Goal: Information Seeking & Learning: Check status

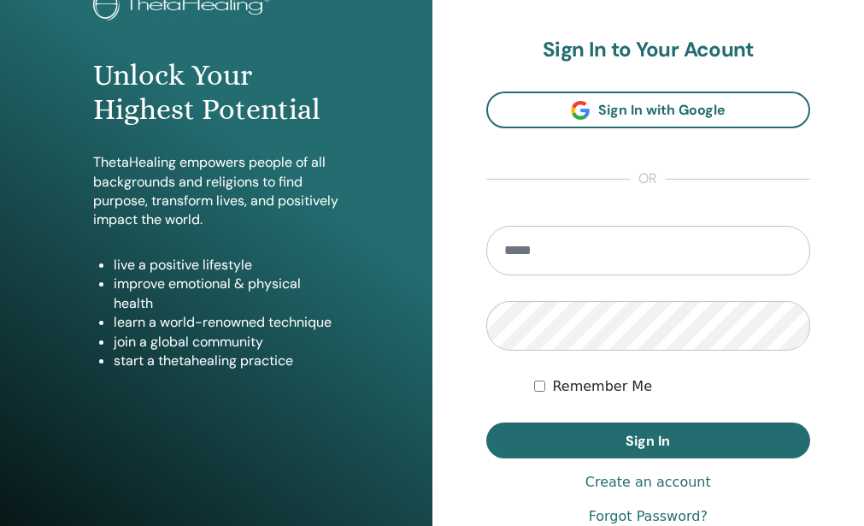
scroll to position [43, 0]
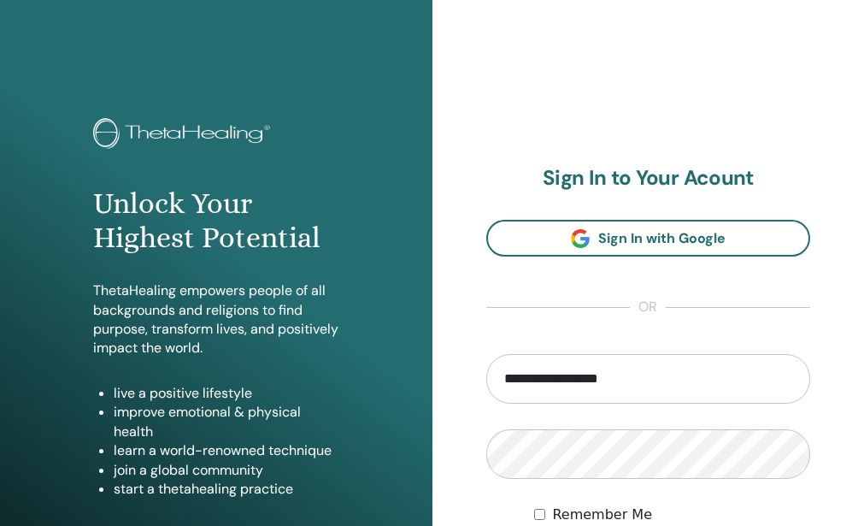
type input "**********"
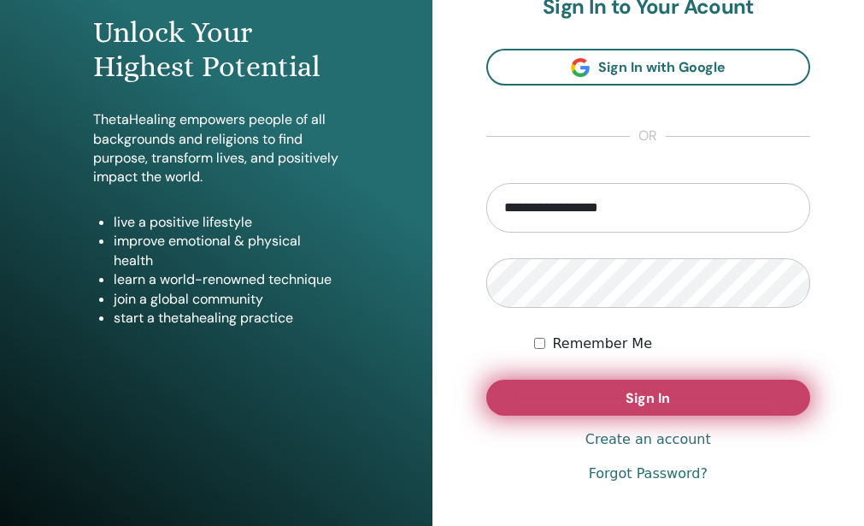
click at [657, 407] on span "Sign In" at bounding box center [648, 398] width 44 height 18
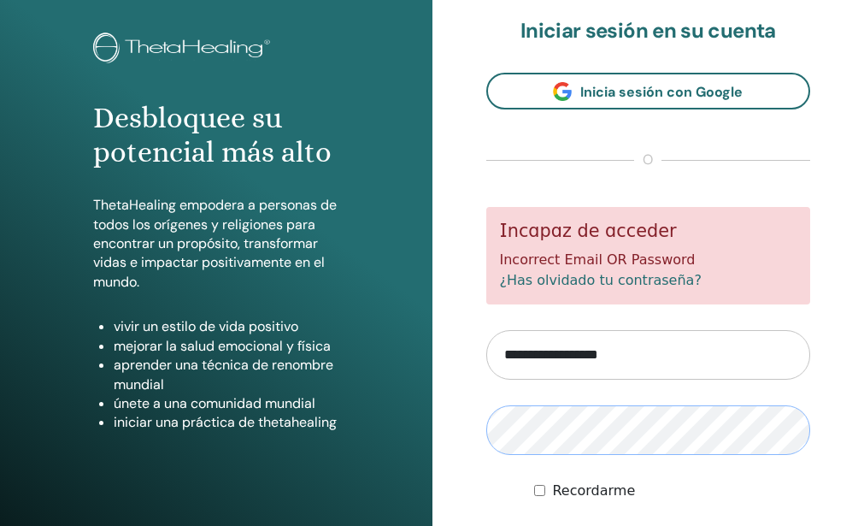
scroll to position [171, 0]
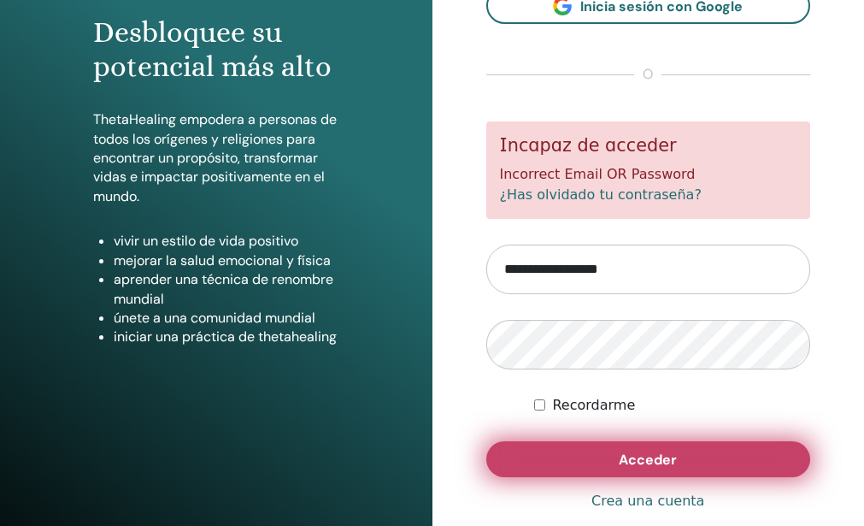
click at [687, 477] on button "Acceder" at bounding box center [648, 459] width 325 height 36
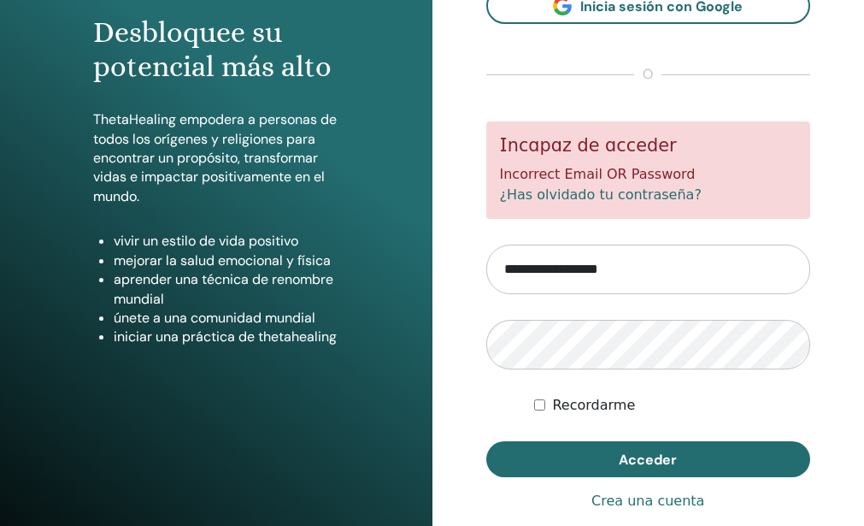
scroll to position [256, 0]
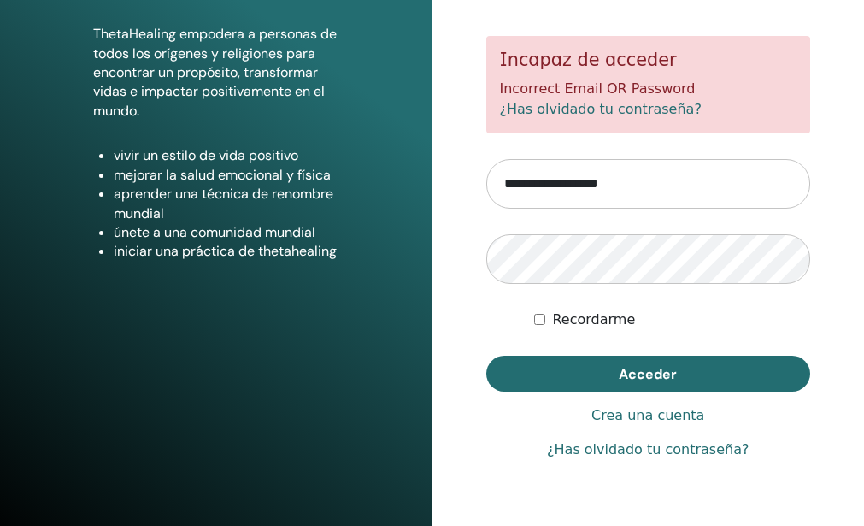
click at [693, 460] on link "¿Has olvidado tu contraseña?" at bounding box center [648, 449] width 202 height 21
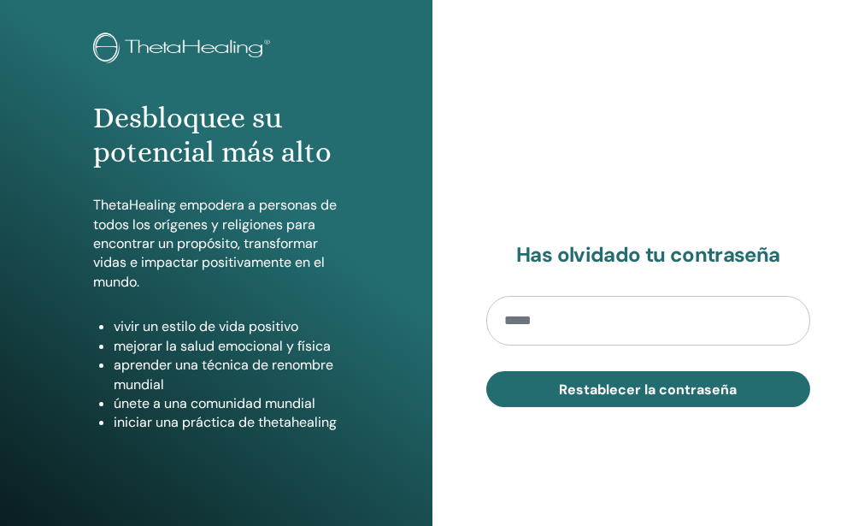
scroll to position [171, 0]
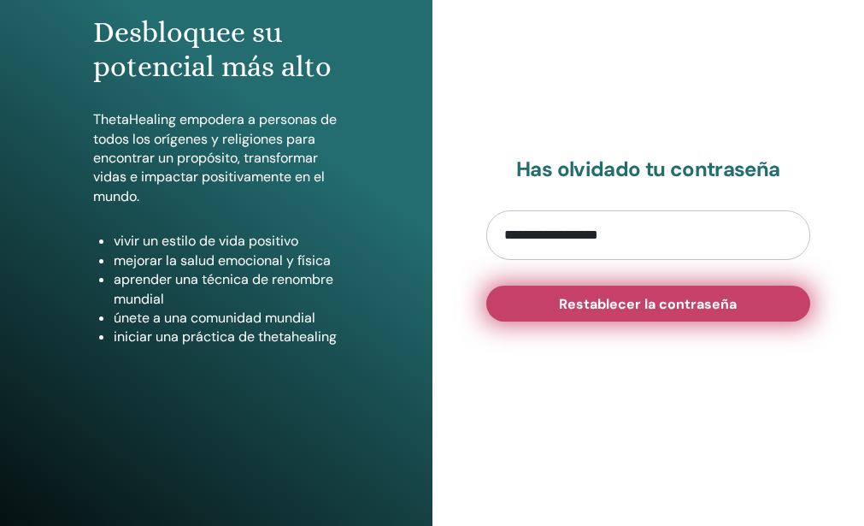
type input "**********"
click at [706, 313] on span "Restablecer la contraseña" at bounding box center [648, 304] width 178 height 18
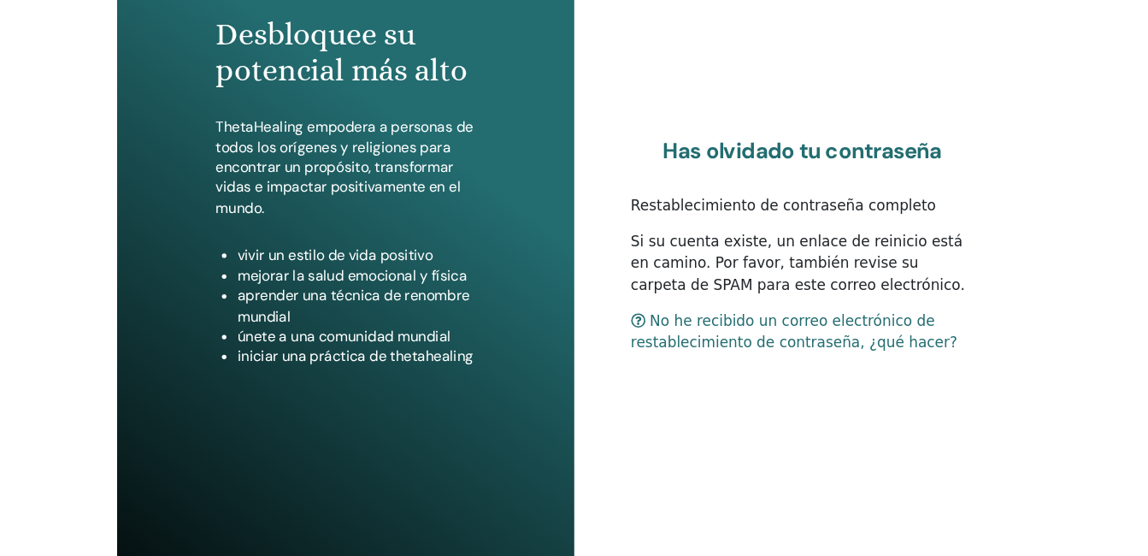
scroll to position [256, 0]
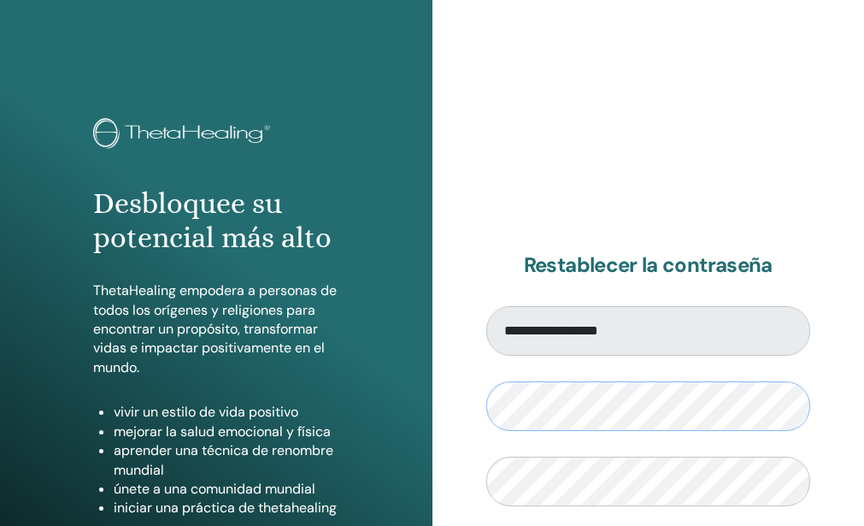
scroll to position [85, 0]
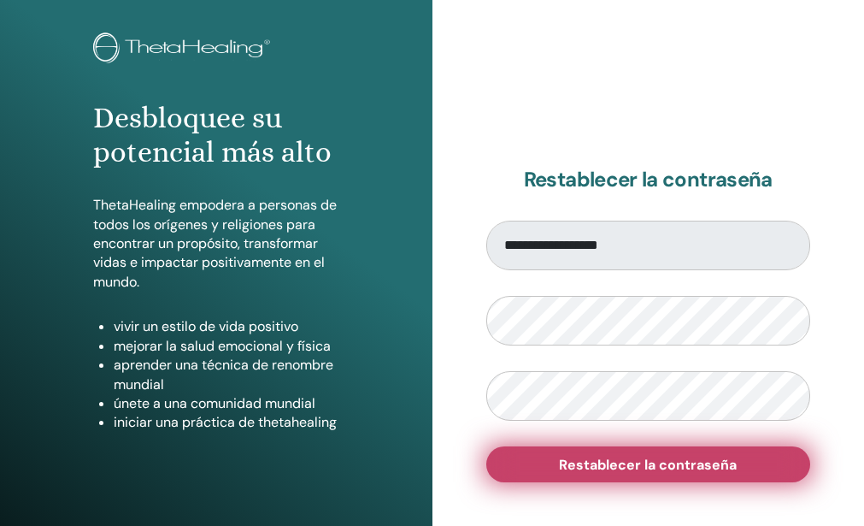
click at [667, 474] on span "Restablecer la contraseña" at bounding box center [648, 465] width 178 height 18
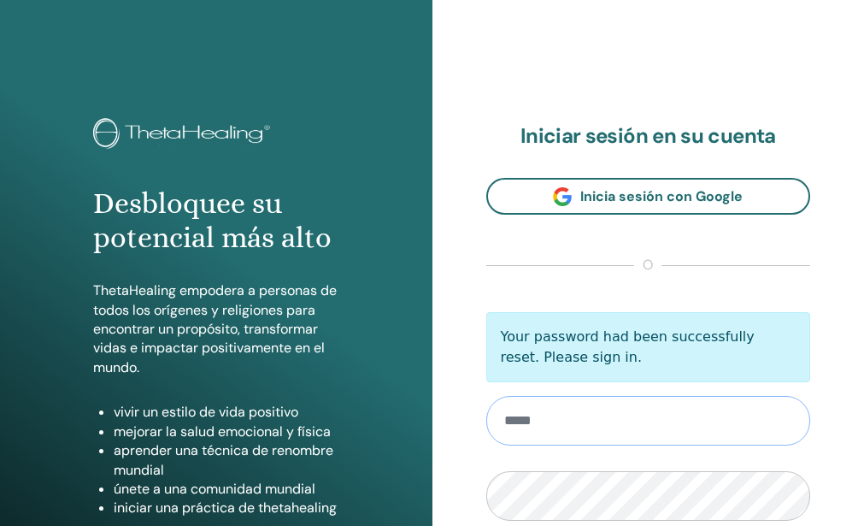
scroll to position [85, 0]
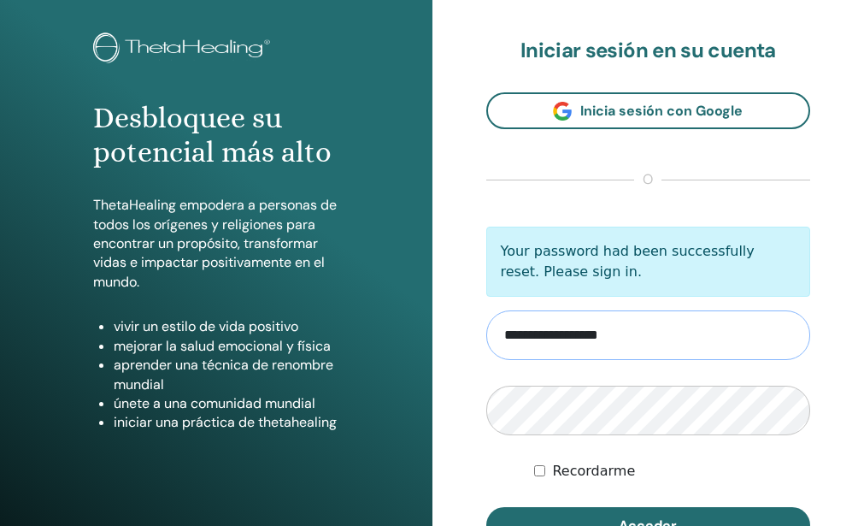
type input "**********"
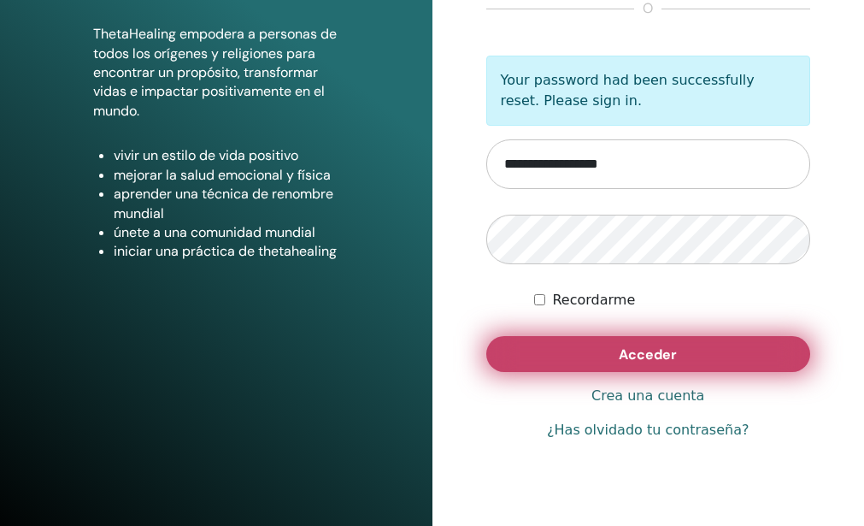
click at [667, 363] on span "Acceder" at bounding box center [648, 354] width 58 height 18
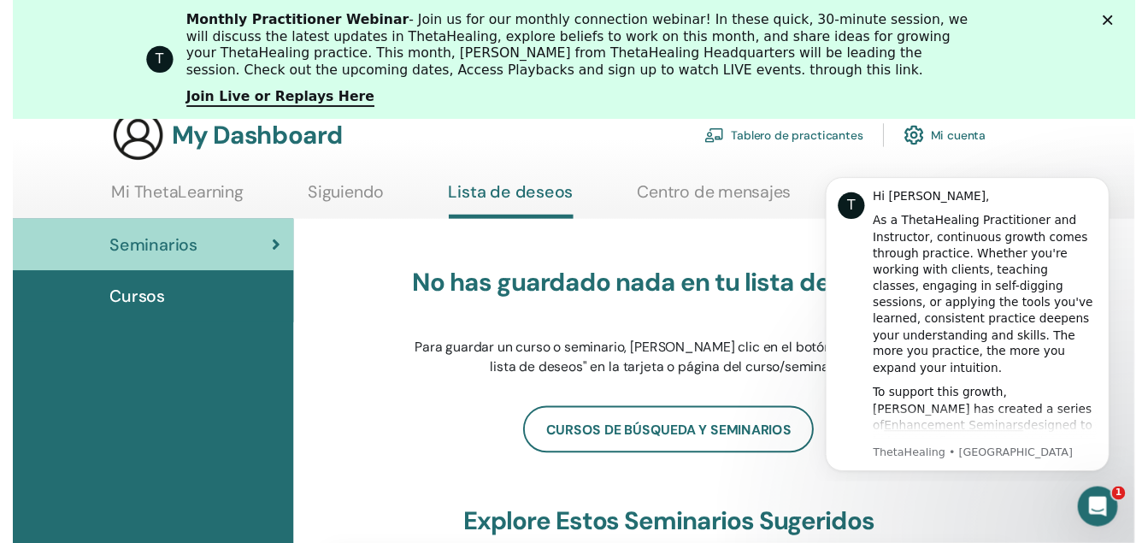
scroll to position [216, 0]
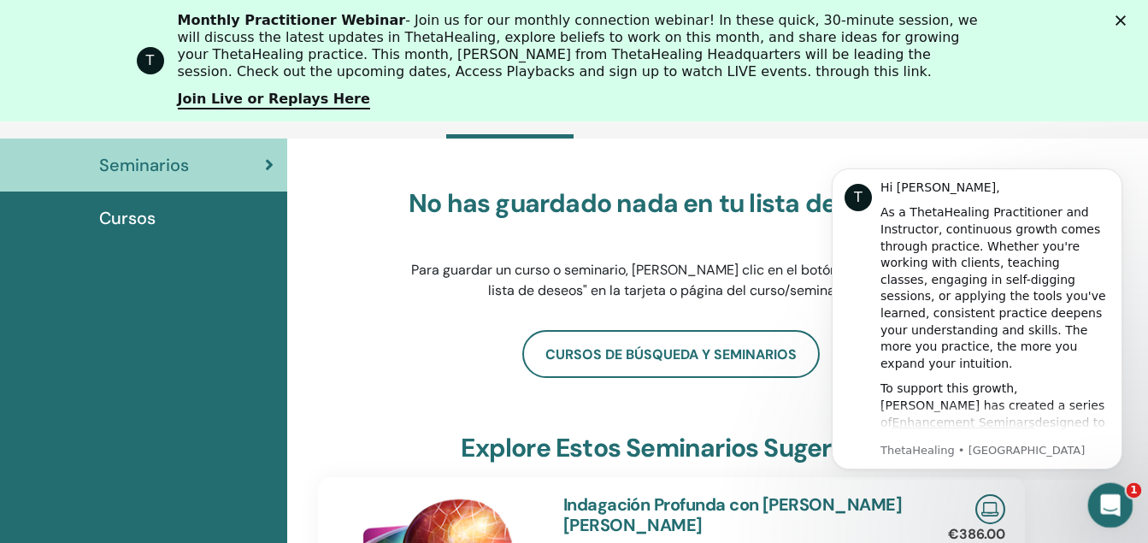
click at [863, 498] on div "Abrir Intercom Messenger" at bounding box center [1108, 502] width 56 height 56
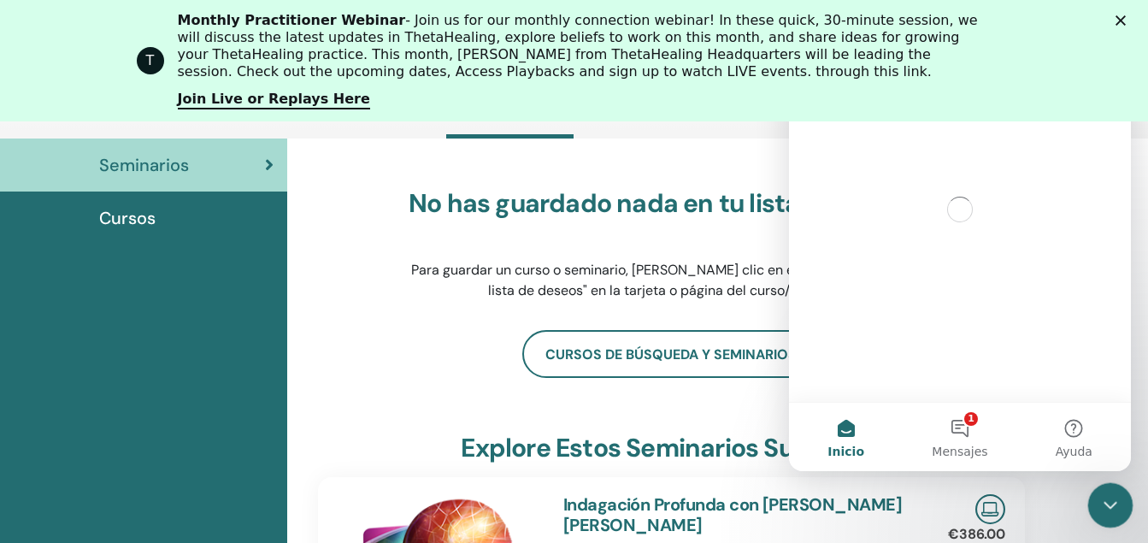
scroll to position [0, 0]
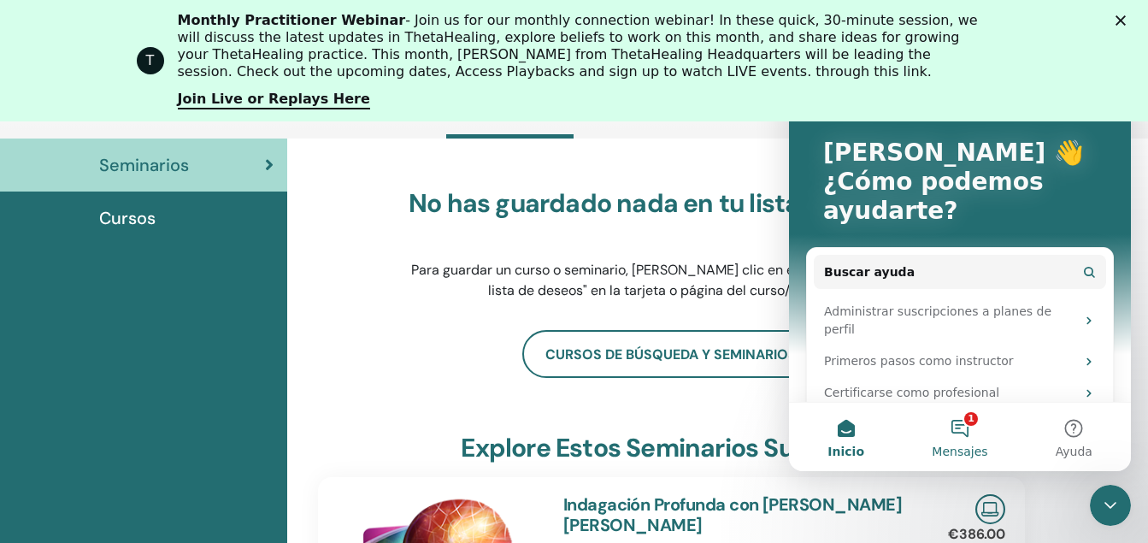
click at [863, 431] on button "1 Mensajes" at bounding box center [960, 437] width 114 height 68
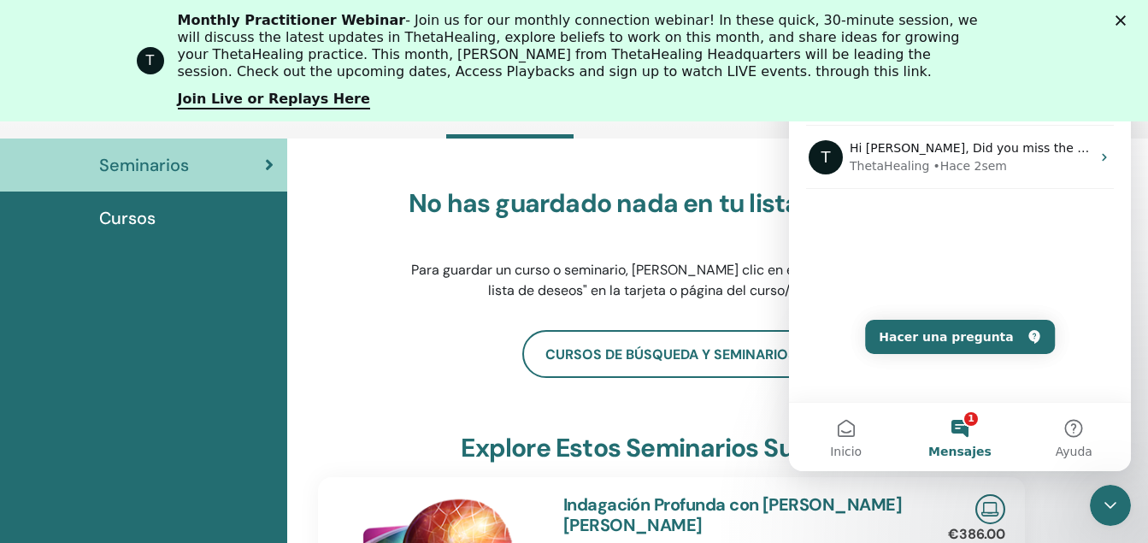
click at [863, 425] on button "1 Mensajes" at bounding box center [960, 437] width 114 height 68
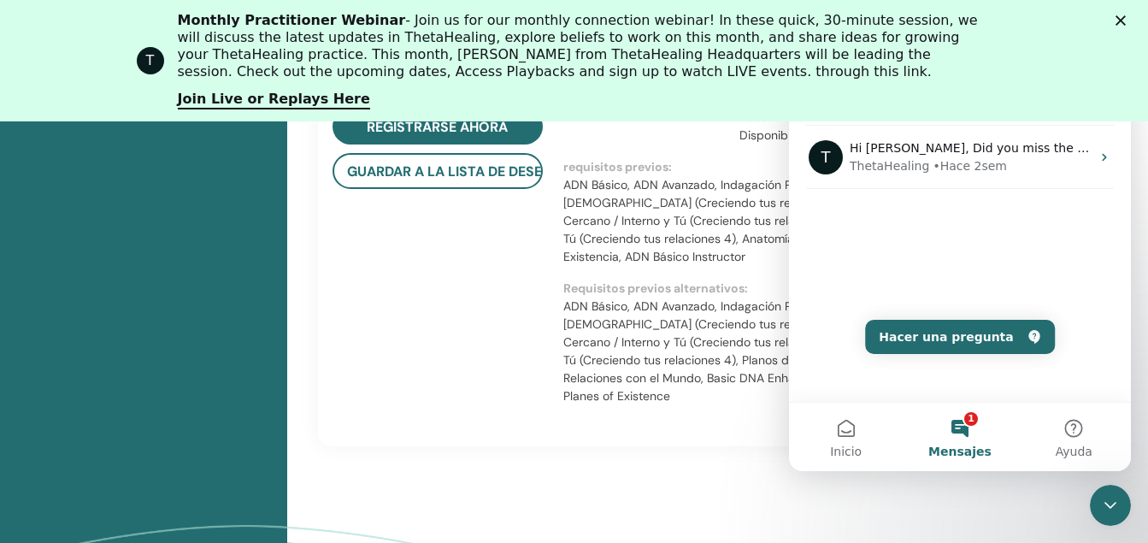
scroll to position [1584, 0]
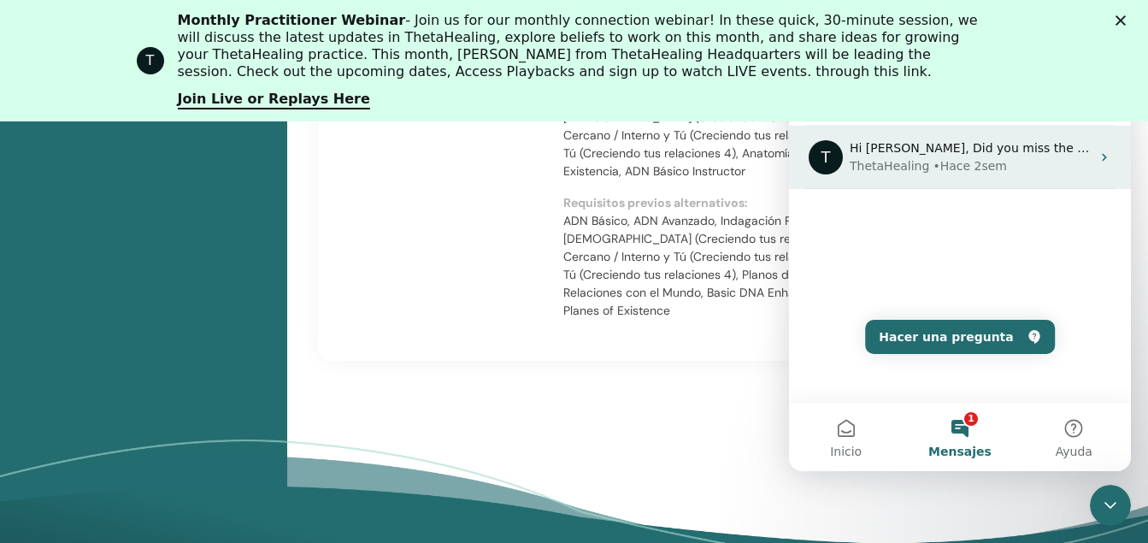
click at [863, 153] on icon "Intercom Messenger" at bounding box center [1105, 157] width 14 height 14
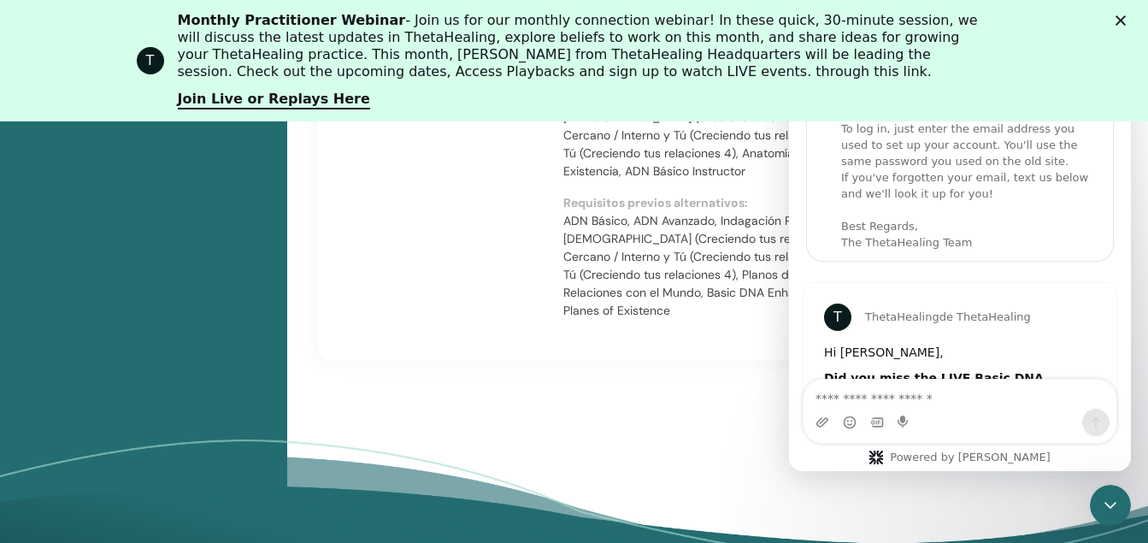
scroll to position [77, 0]
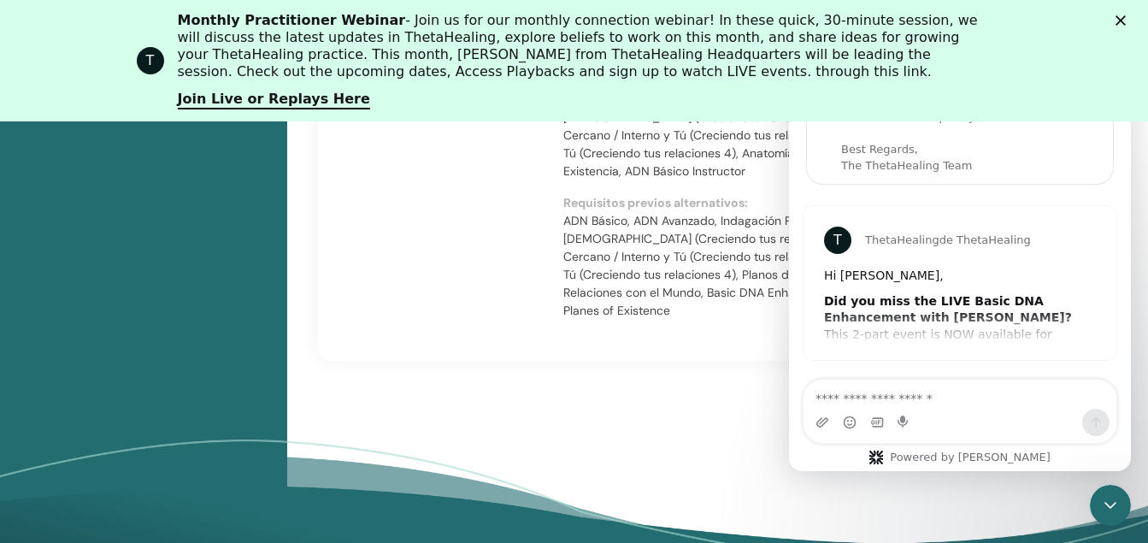
click at [863, 302] on b "Did you miss the LIVE Basic DNA Enhancement with Vianna?" at bounding box center [948, 309] width 248 height 31
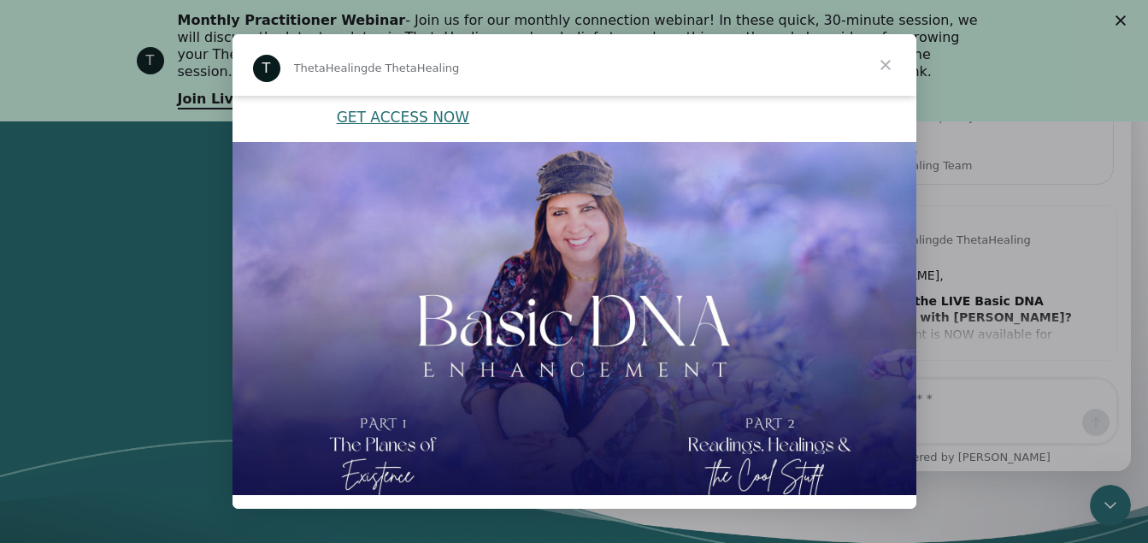
scroll to position [0, 0]
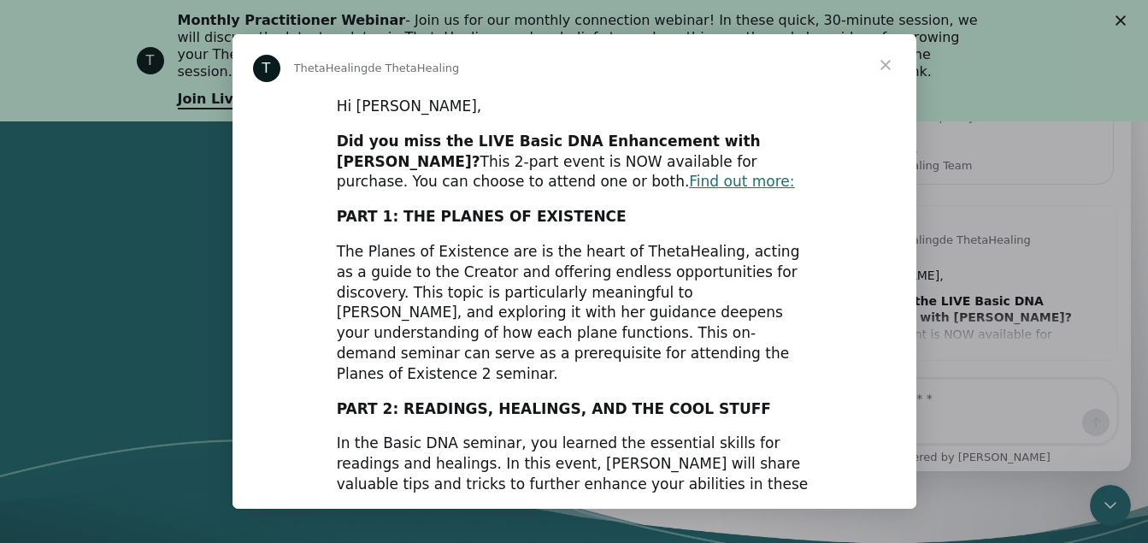
click at [863, 60] on span "Cerrar" at bounding box center [886, 65] width 62 height 62
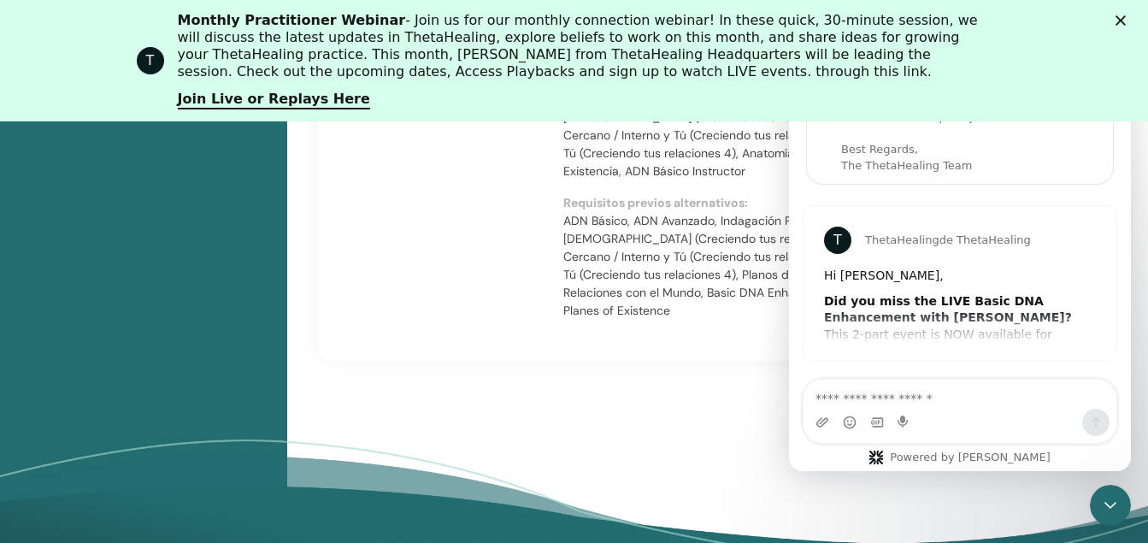
click at [863, 17] on icon "Cerrar" at bounding box center [1121, 20] width 10 height 10
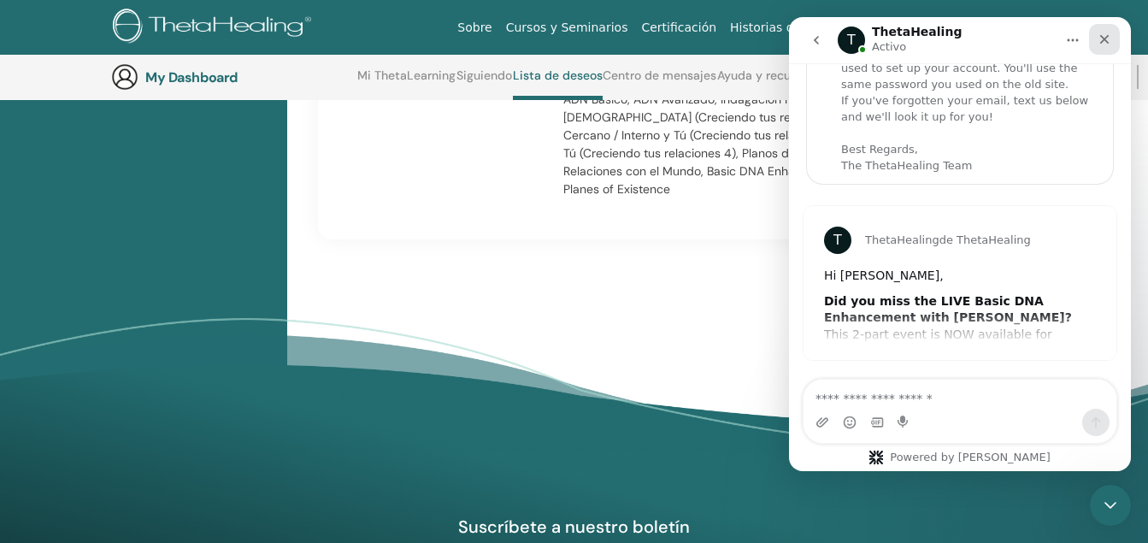
click at [863, 33] on icon "Cerrar" at bounding box center [1105, 39] width 14 height 14
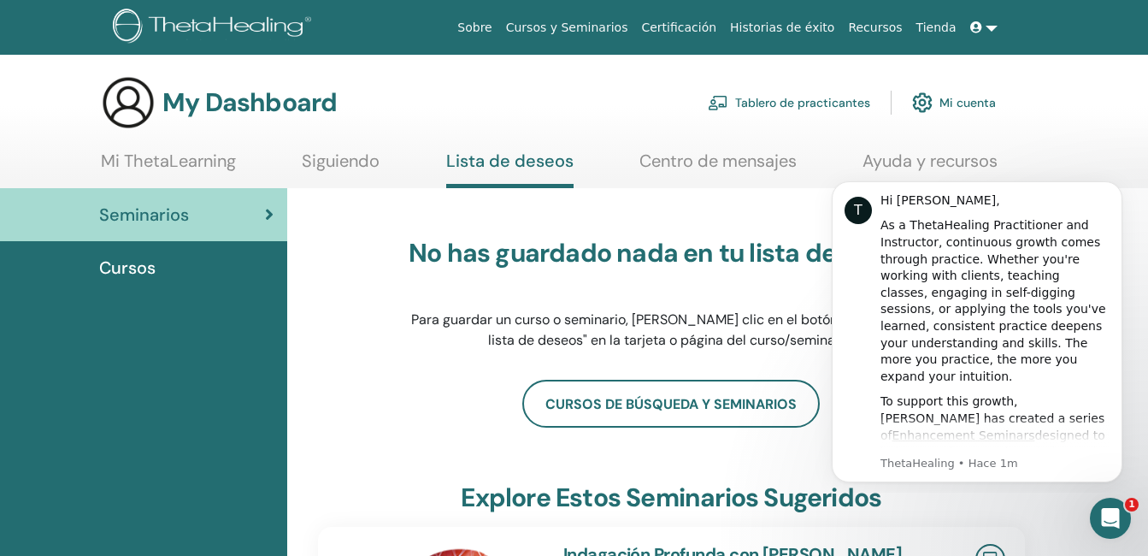
scroll to position [64, 0]
click at [833, 98] on link "Tablero de practicantes" at bounding box center [789, 103] width 162 height 38
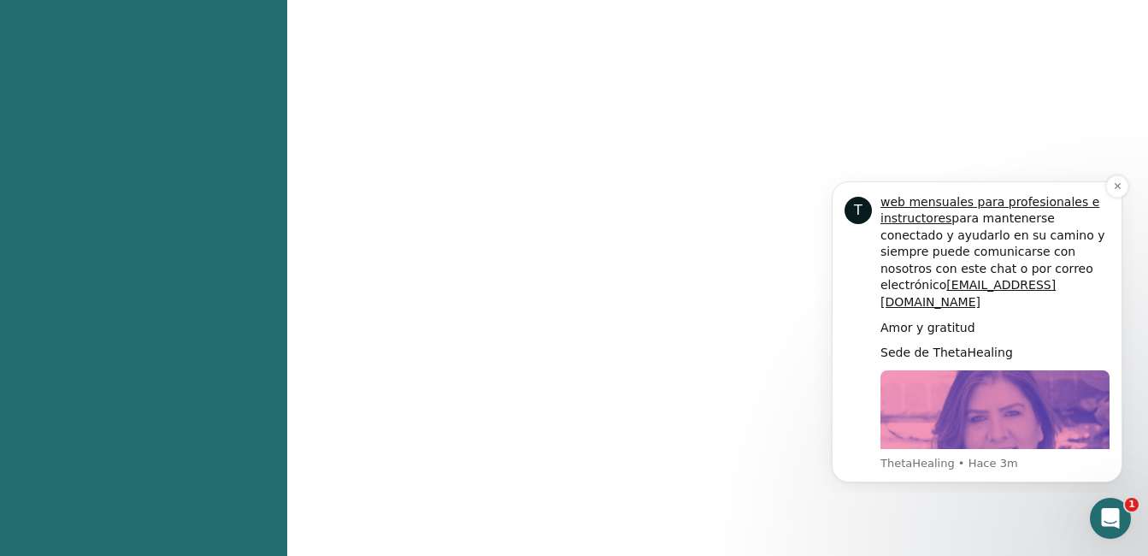
scroll to position [819, 0]
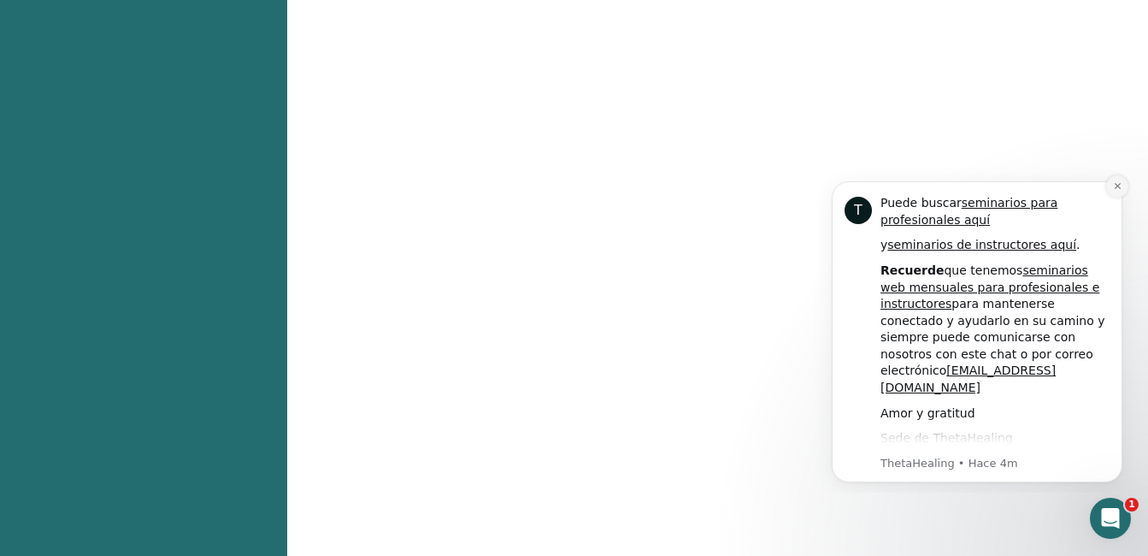
click at [1114, 183] on icon "Descartar notificación" at bounding box center [1117, 185] width 9 height 9
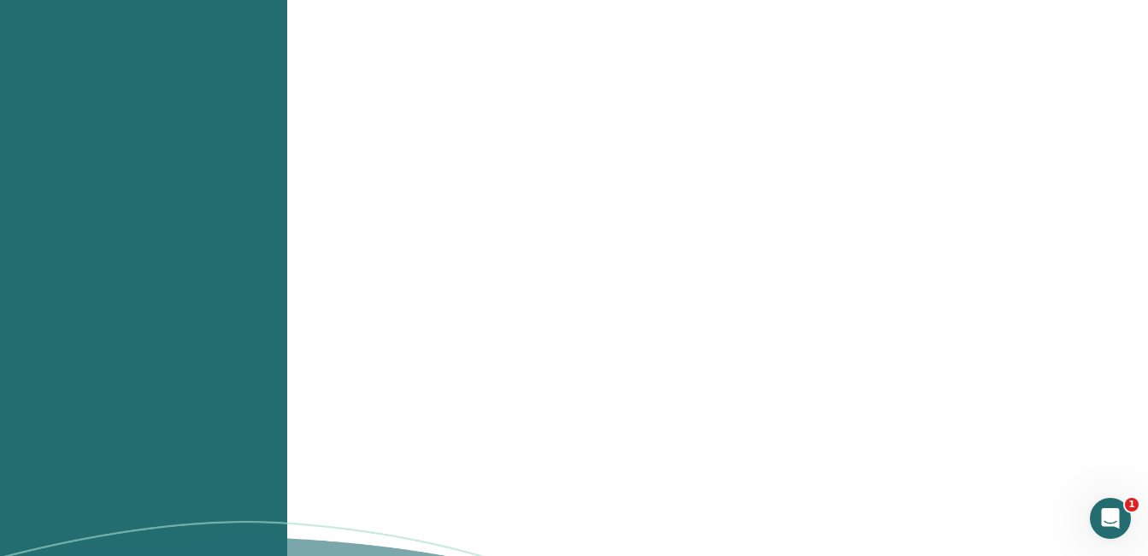
scroll to position [1795, 0]
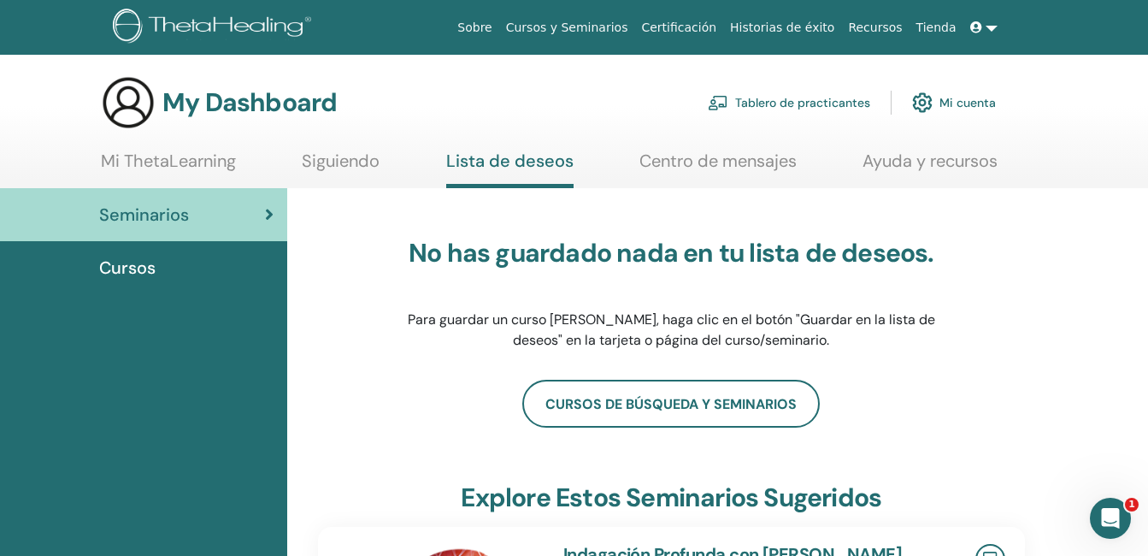
click at [127, 263] on span "Cursos" at bounding box center [127, 268] width 56 height 26
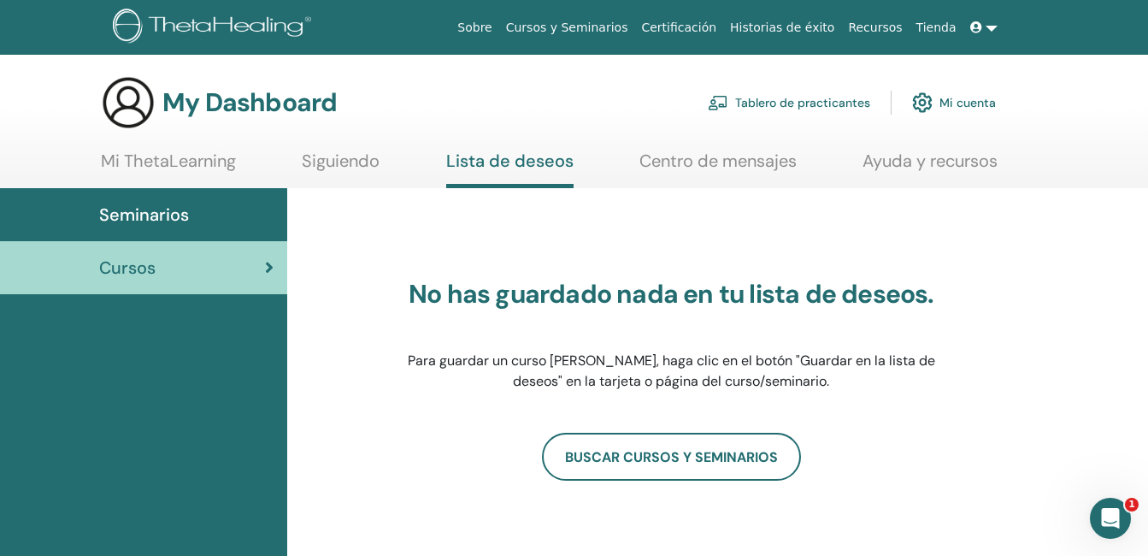
click at [711, 30] on link "Certificación" at bounding box center [678, 28] width 89 height 32
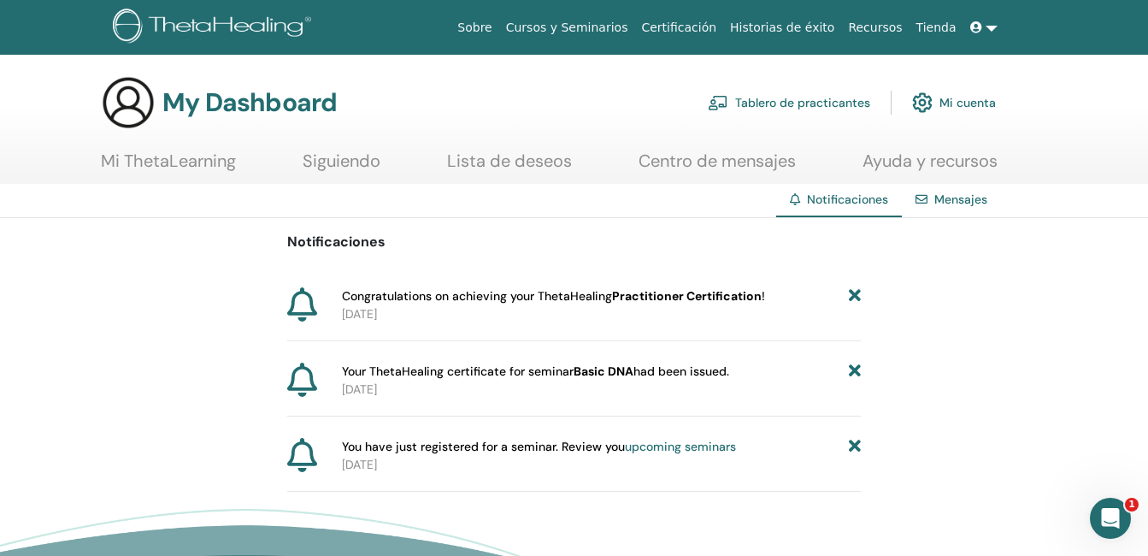
click at [688, 447] on link "upcoming seminars" at bounding box center [680, 446] width 111 height 15
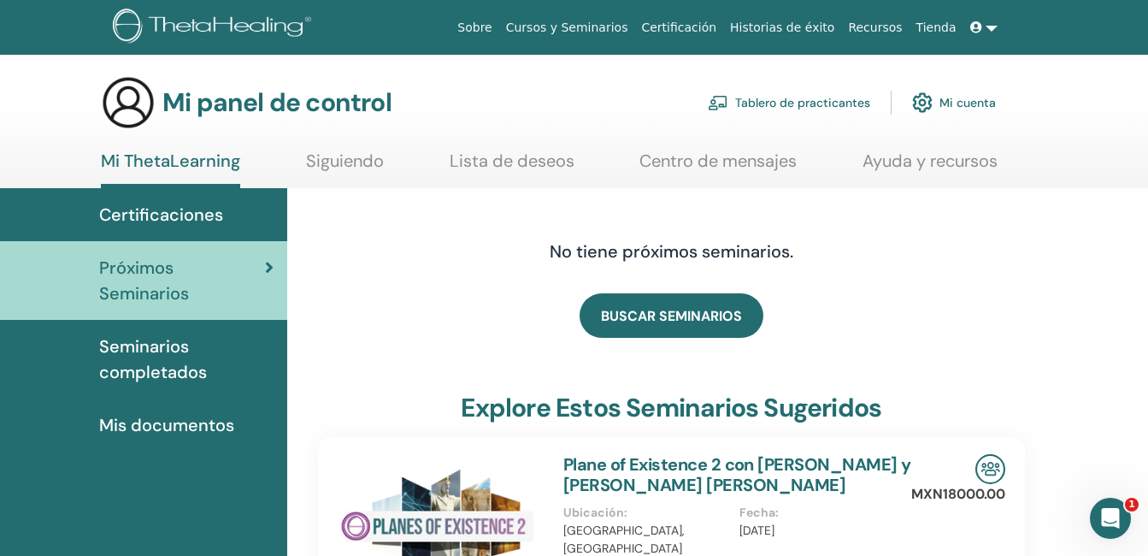
click at [133, 421] on span "Mis documentos" at bounding box center [166, 425] width 135 height 26
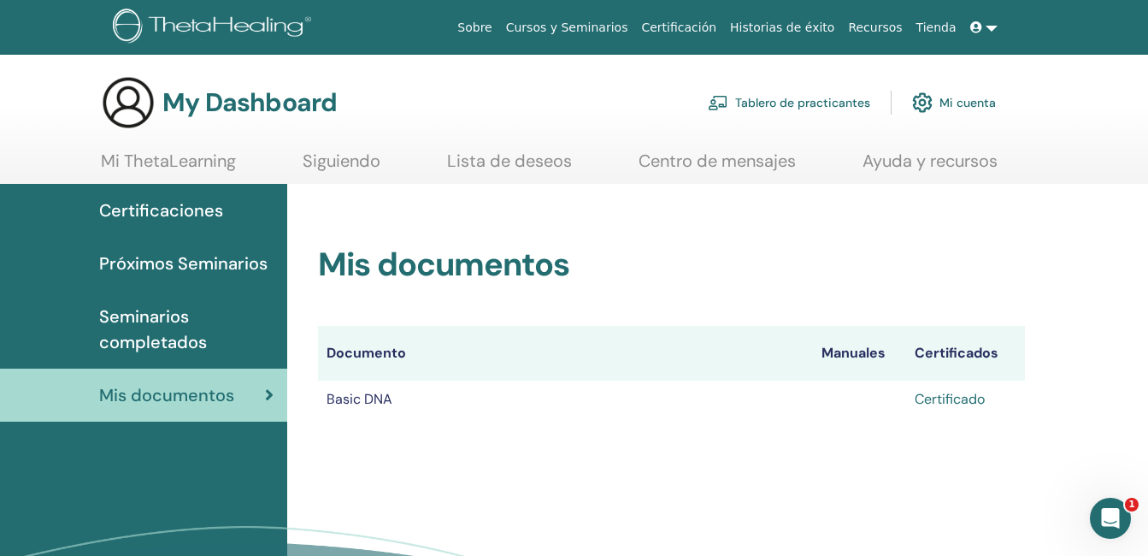
click at [969, 397] on link "Certificado" at bounding box center [950, 399] width 70 height 18
click at [168, 253] on span "Próximos Seminarios" at bounding box center [183, 263] width 168 height 26
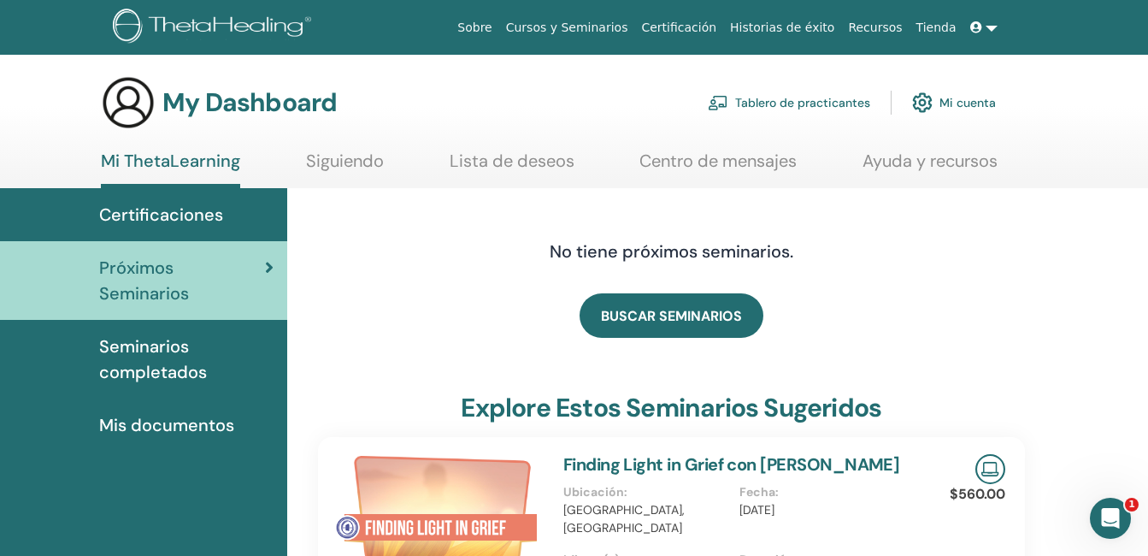
click at [338, 158] on link "Siguiendo" at bounding box center [345, 166] width 78 height 33
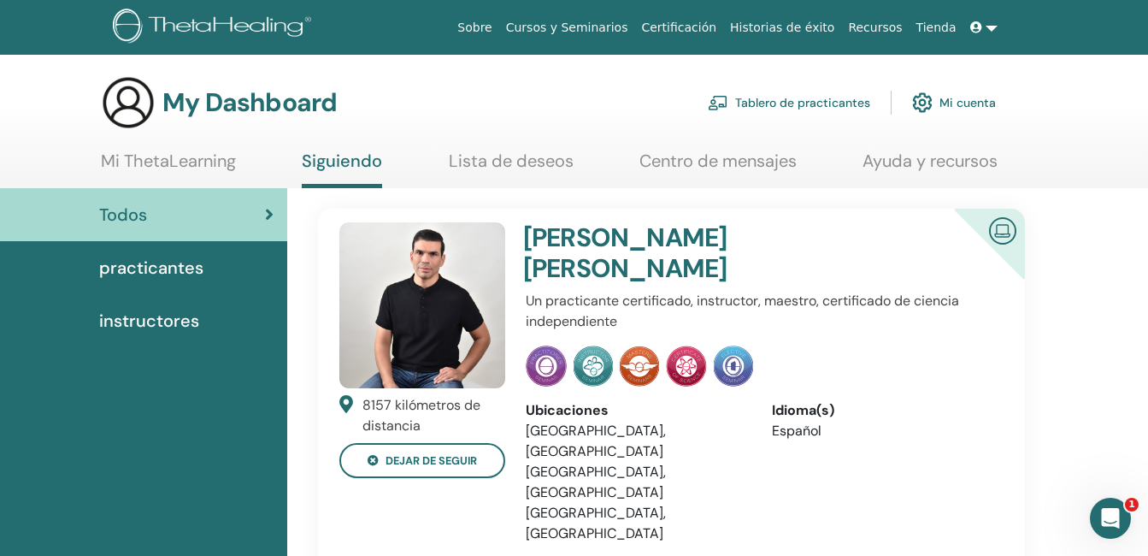
scroll to position [85, 0]
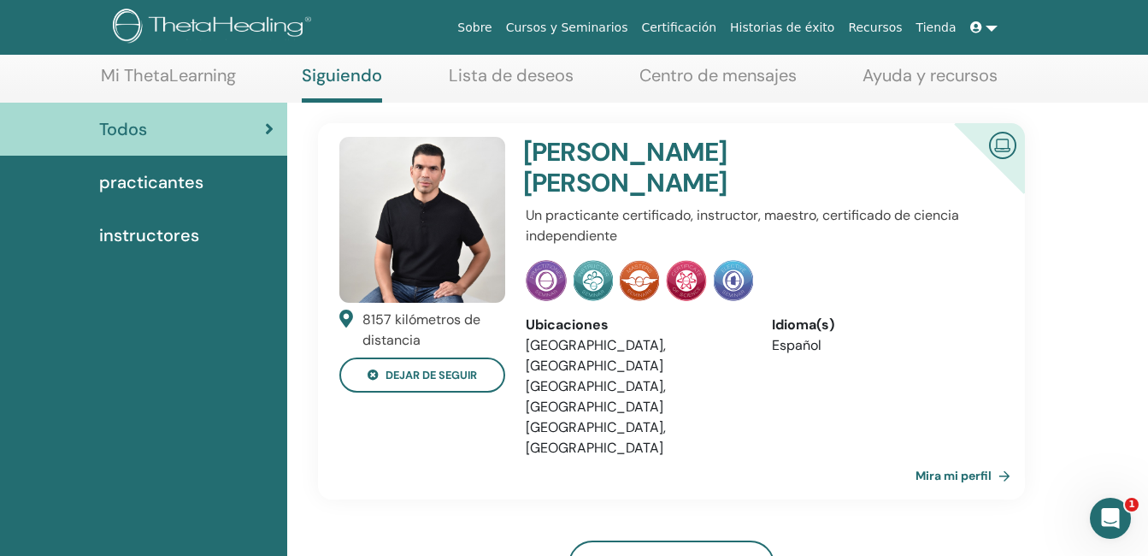
click at [1002, 458] on link "Mira mi perfil" at bounding box center [967, 475] width 102 height 34
